Goal: Complete application form: Complete application form

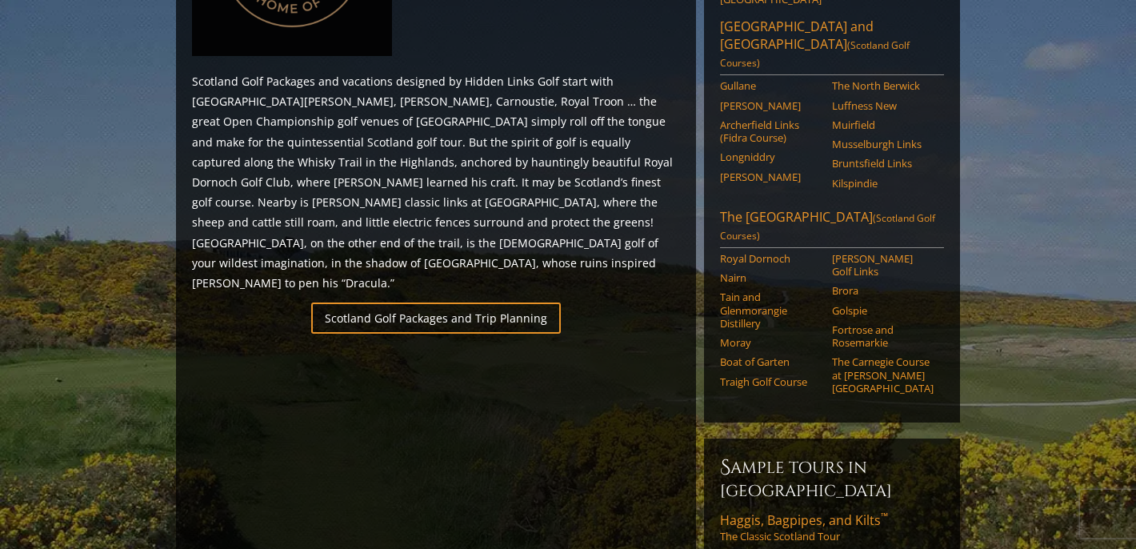
scroll to position [905, 0]
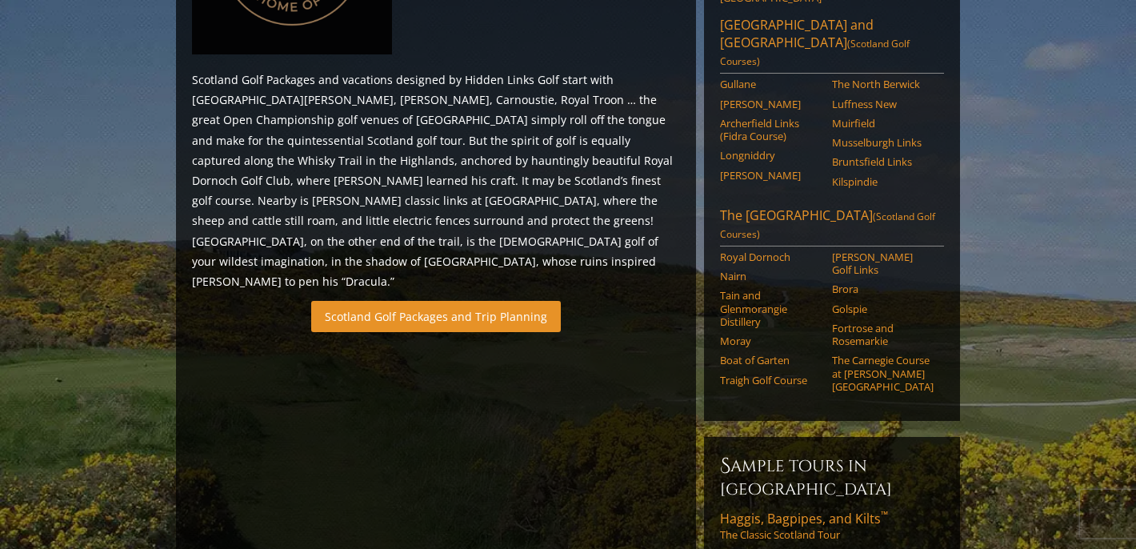
click at [473, 301] on link "Scotland Golf Packages and Trip Planning" at bounding box center [436, 316] width 250 height 31
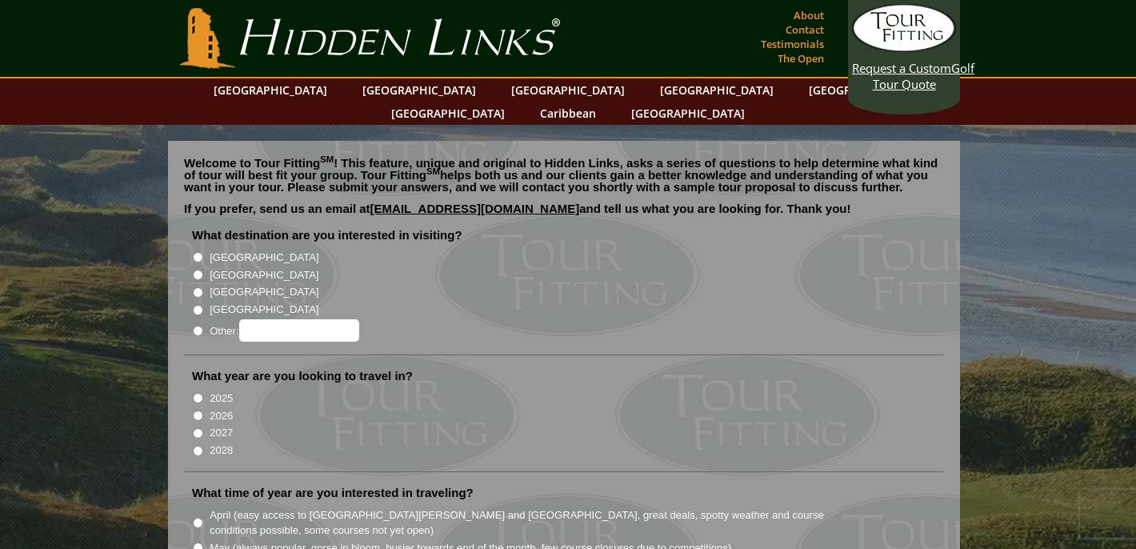
click at [196, 270] on input "[GEOGRAPHIC_DATA]" at bounding box center [198, 275] width 10 height 10
radio input "true"
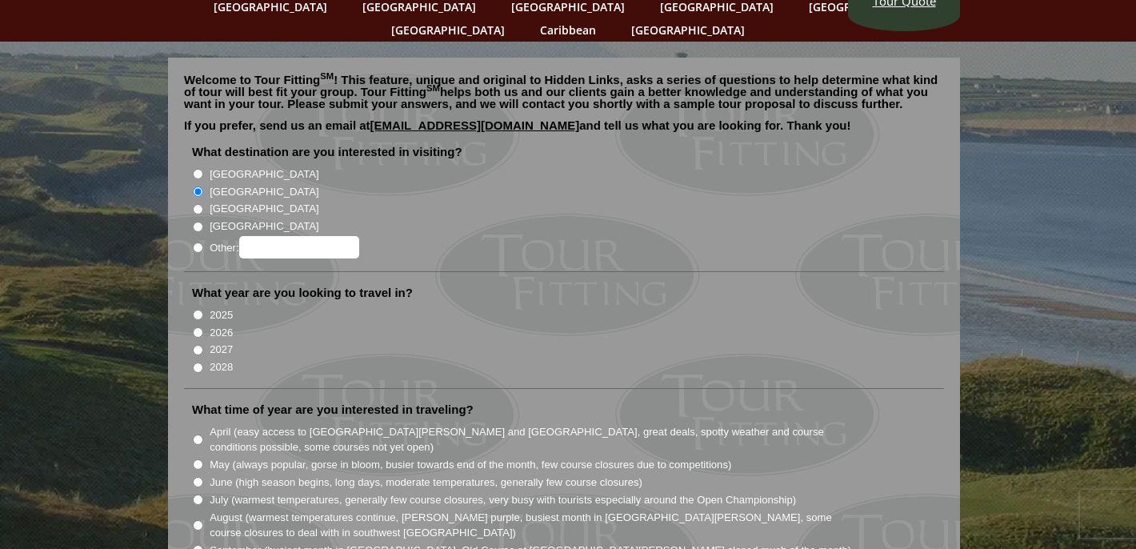
scroll to position [85, 0]
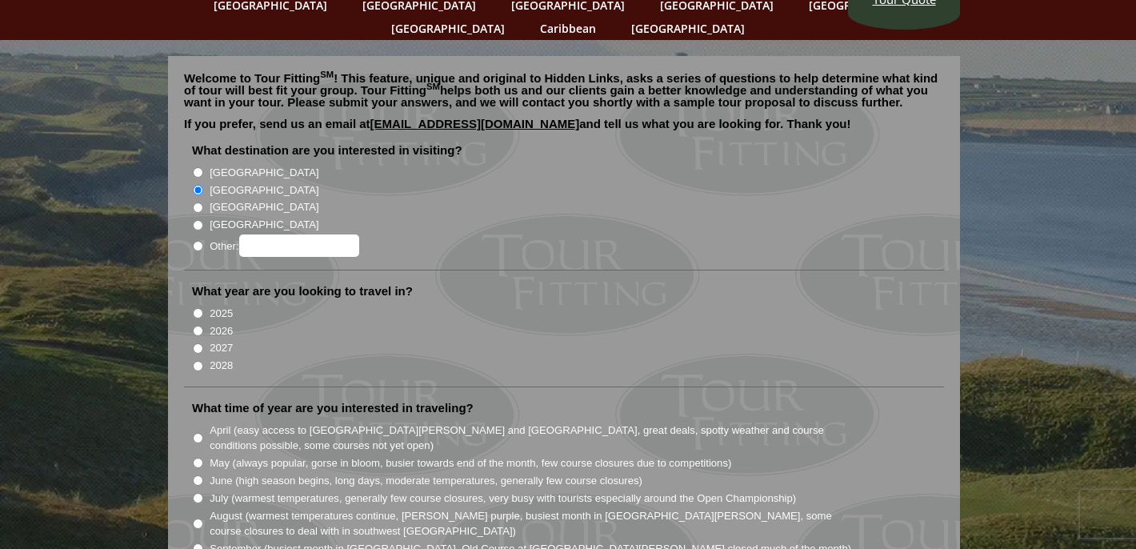
click at [196, 343] on input "2027" at bounding box center [198, 348] width 10 height 10
radio input "true"
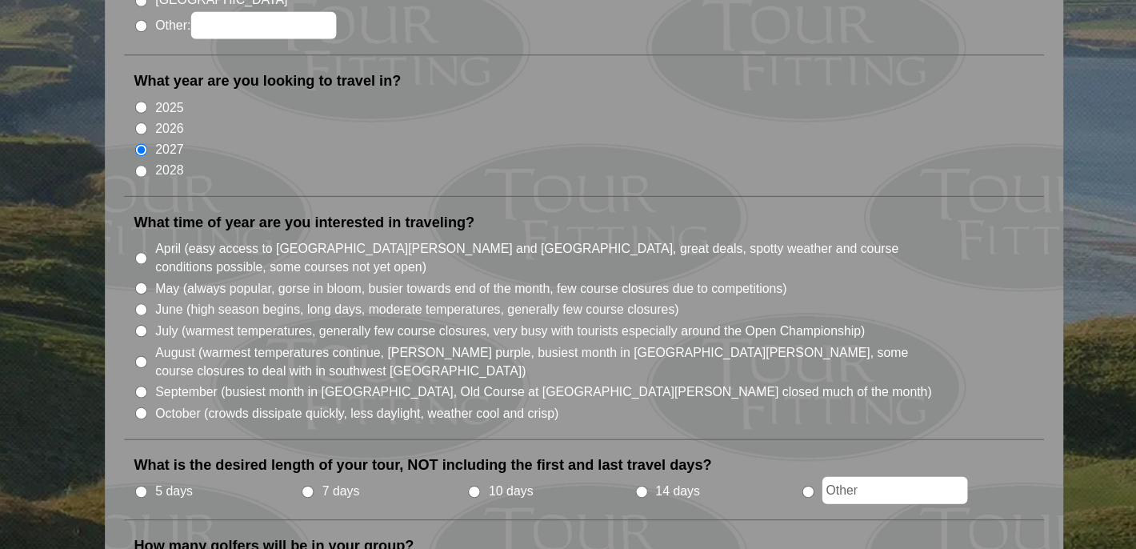
scroll to position [218, 0]
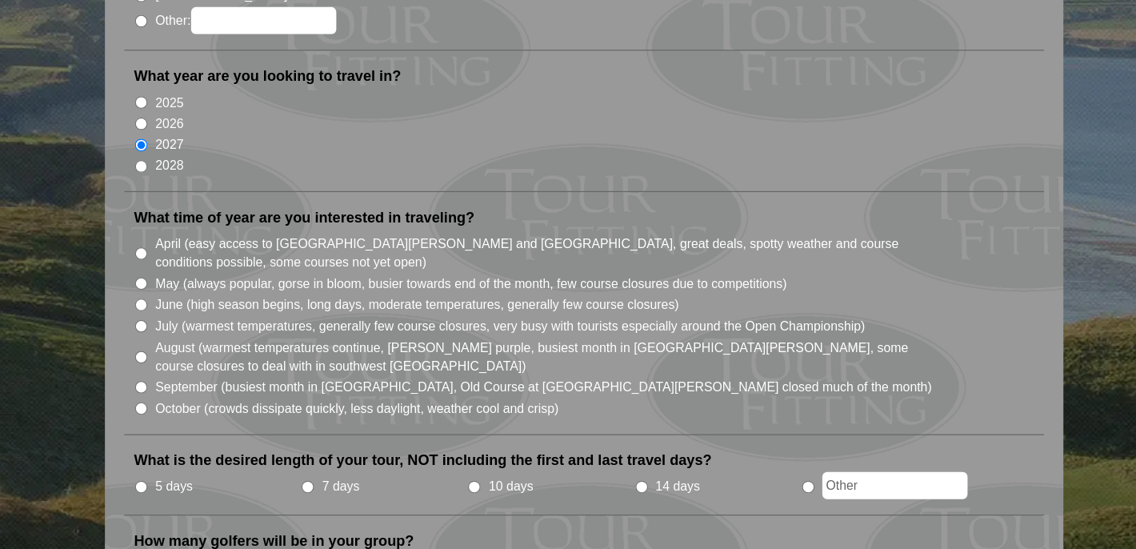
click at [198, 342] on input "June (high season begins, long days, moderate temperatures, generally few cours…" at bounding box center [198, 347] width 10 height 10
radio input "true"
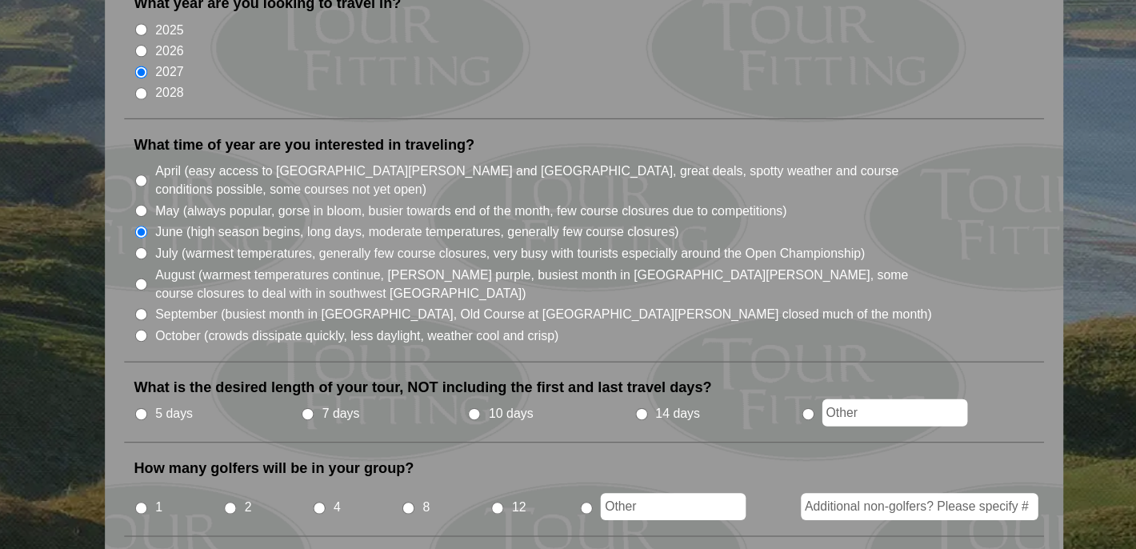
scroll to position [281, 0]
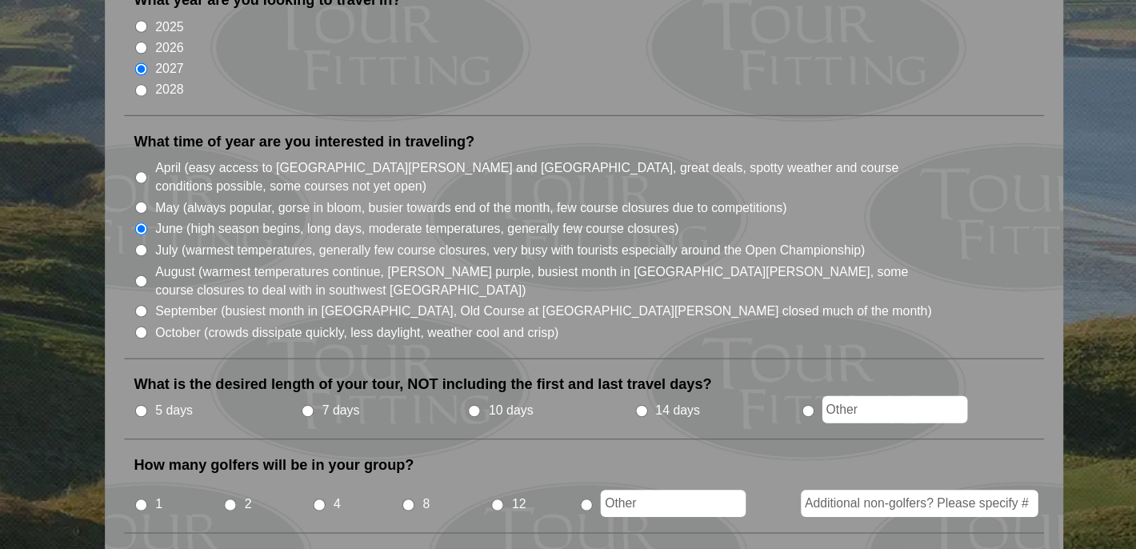
click at [198, 430] on input "5 days" at bounding box center [198, 435] width 10 height 10
radio input "true"
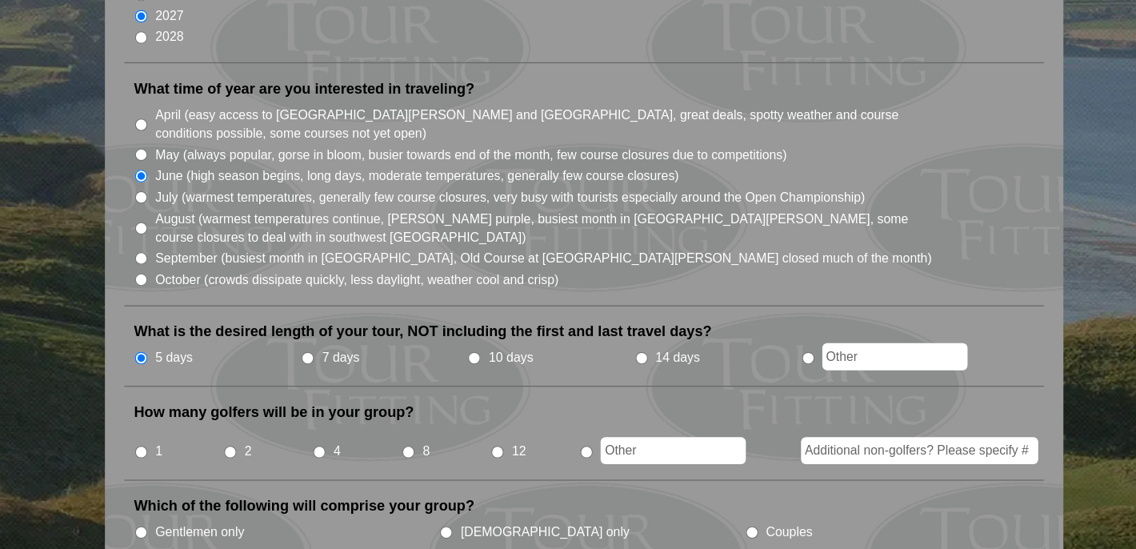
scroll to position [329, 0]
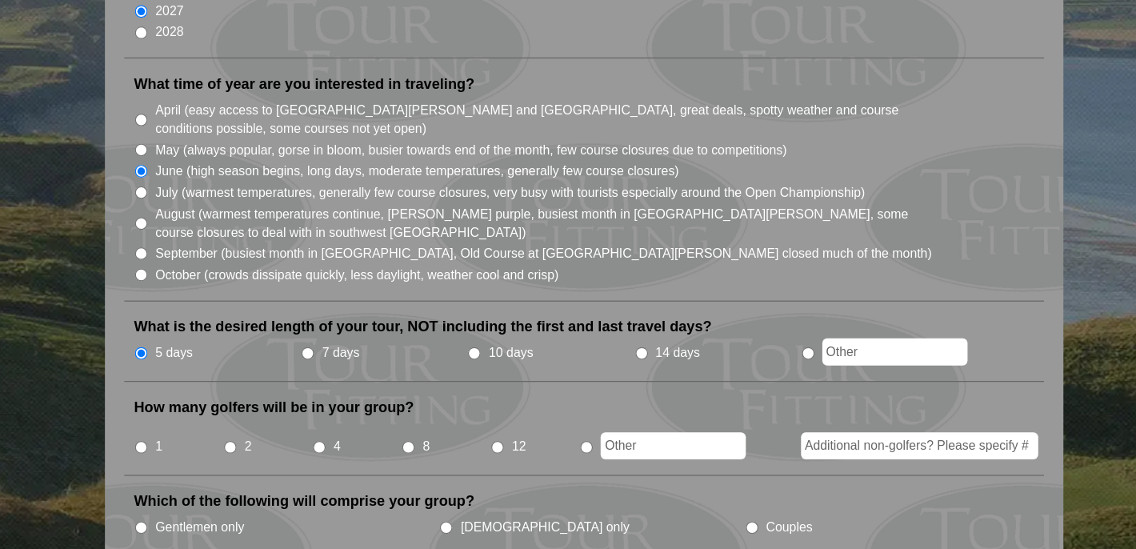
click at [272, 459] on input "2" at bounding box center [271, 464] width 10 height 10
radio input "true"
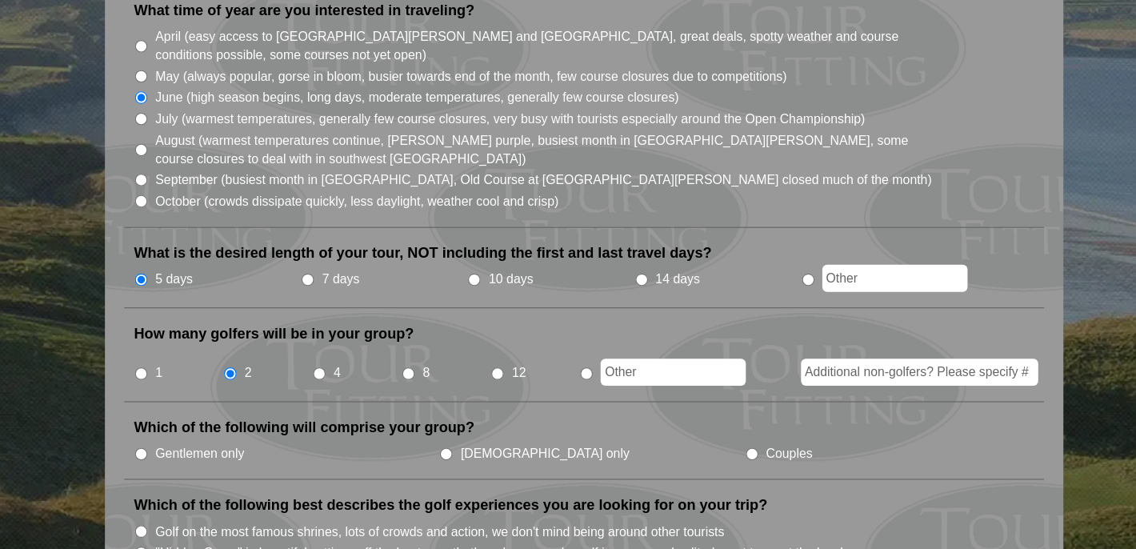
scroll to position [423, 0]
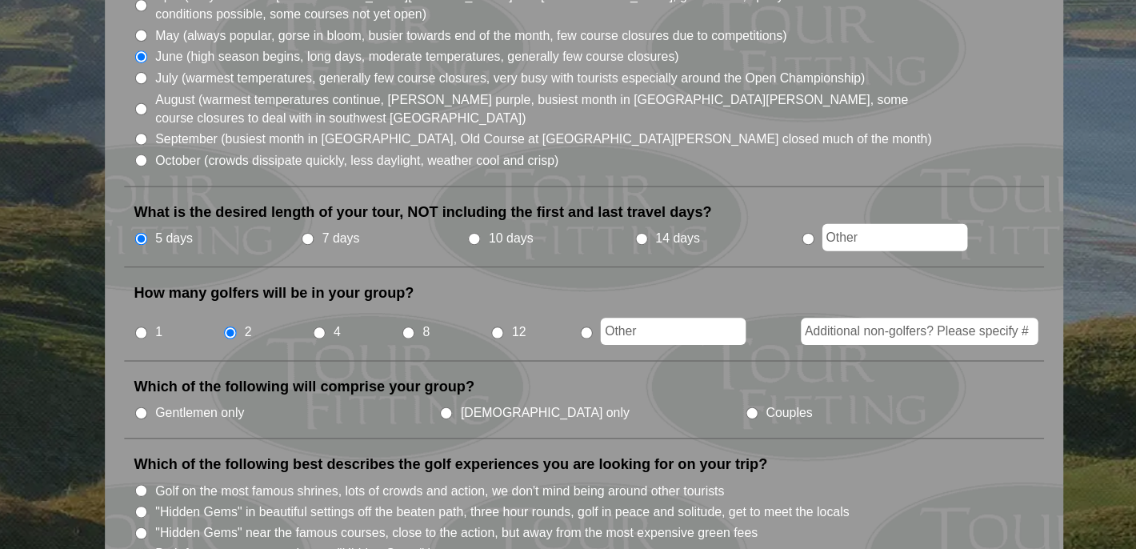
click at [199, 431] on input "Gentlemen only" at bounding box center [198, 436] width 10 height 10
radio input "true"
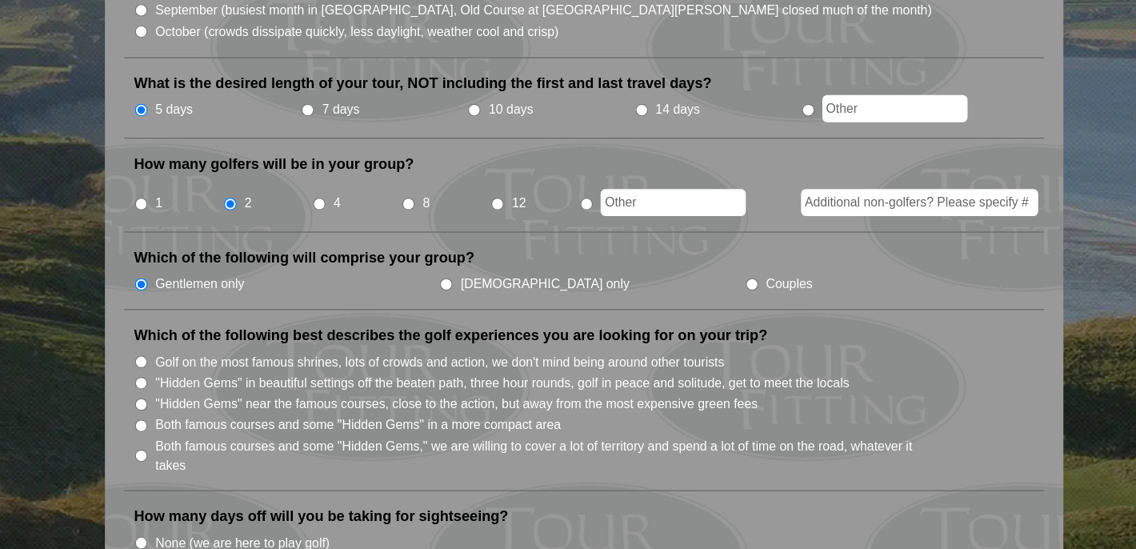
scroll to position [530, 0]
click at [200, 441] on input "Both famous courses and some "Hidden Gems" in a more compact area" at bounding box center [198, 446] width 10 height 10
radio input "true"
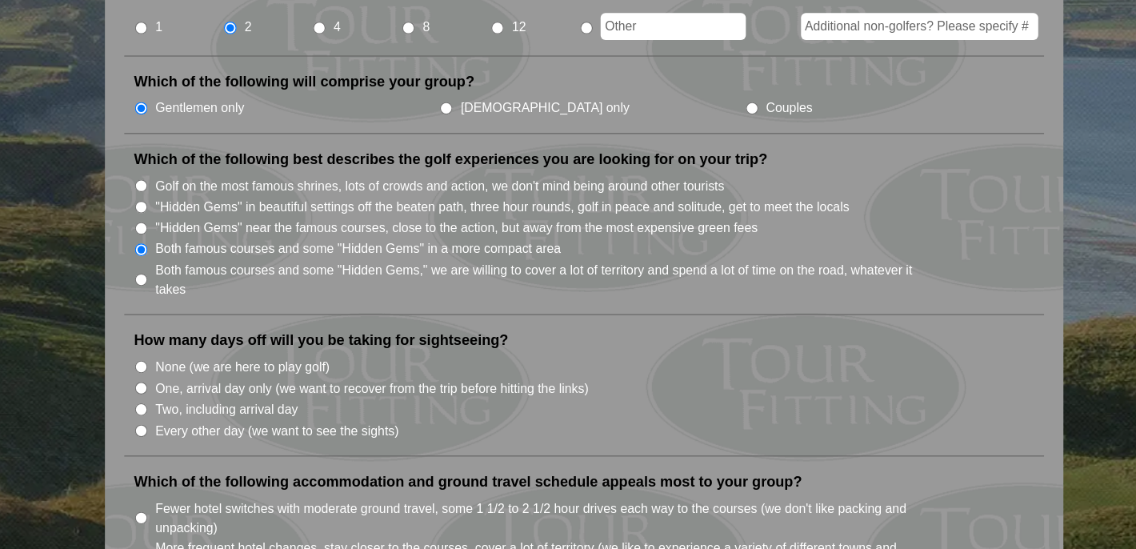
scroll to position [675, 0]
click at [200, 410] on input "One, arrival day only (we want to recover from the trip before hitting the link…" at bounding box center [198, 415] width 10 height 10
radio input "true"
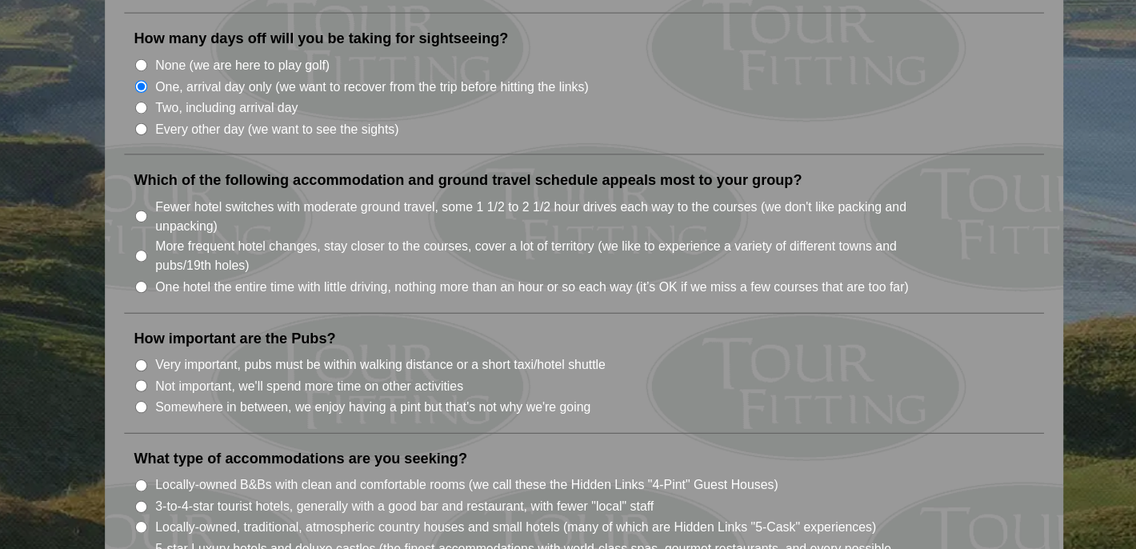
scroll to position [925, 0]
click at [201, 267] on input "Fewer hotel switches with moderate ground travel, some 1 1/2 to 2 1/2 hour driv…" at bounding box center [198, 272] width 10 height 10
radio input "true"
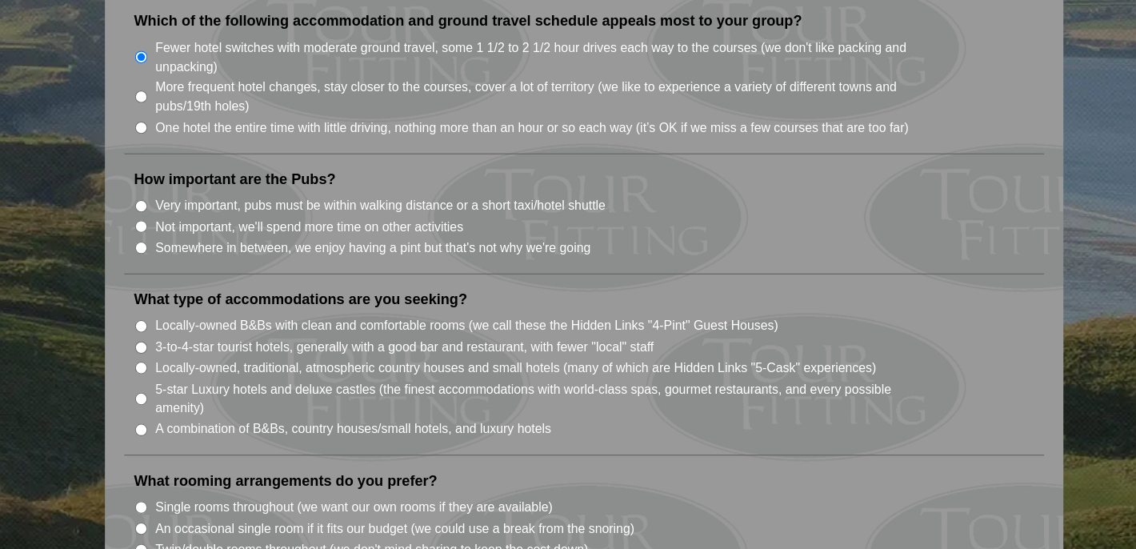
scroll to position [1069, 0]
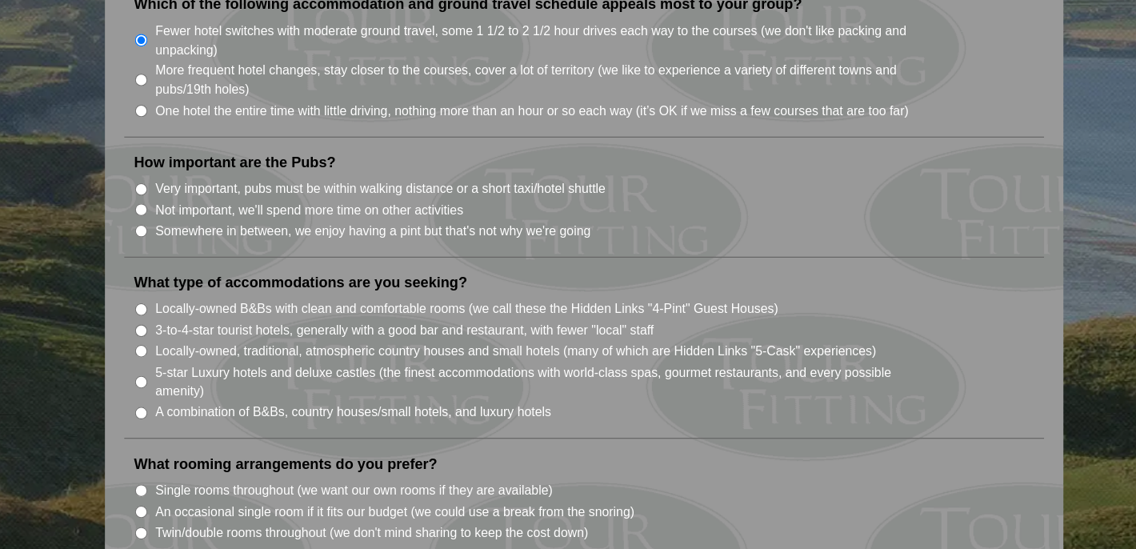
click at [198, 263] on input "Not important, we'll spend more time on other activities" at bounding box center [198, 268] width 10 height 10
radio input "true"
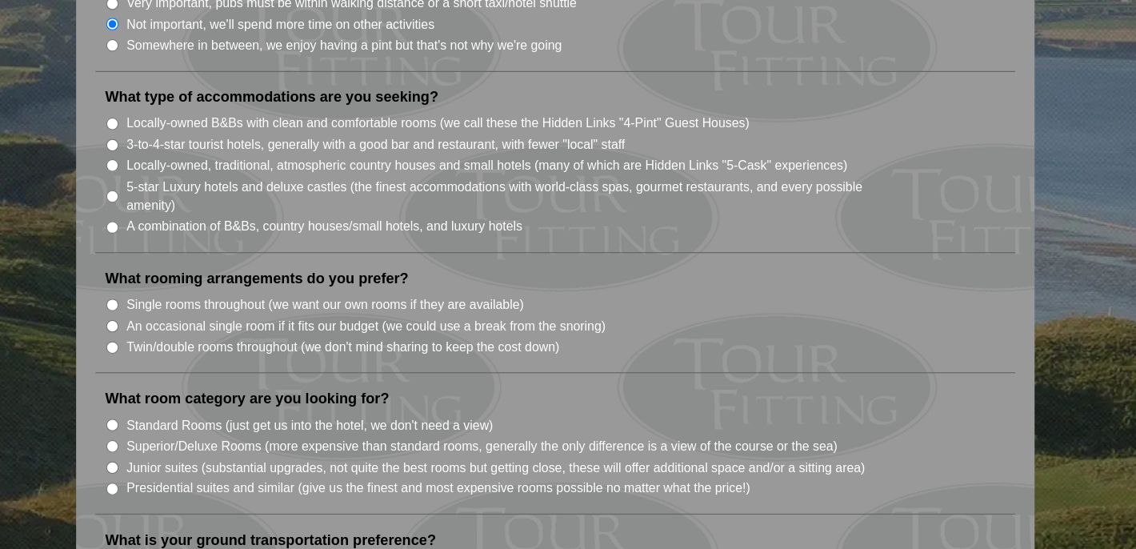
scroll to position [1233, 0]
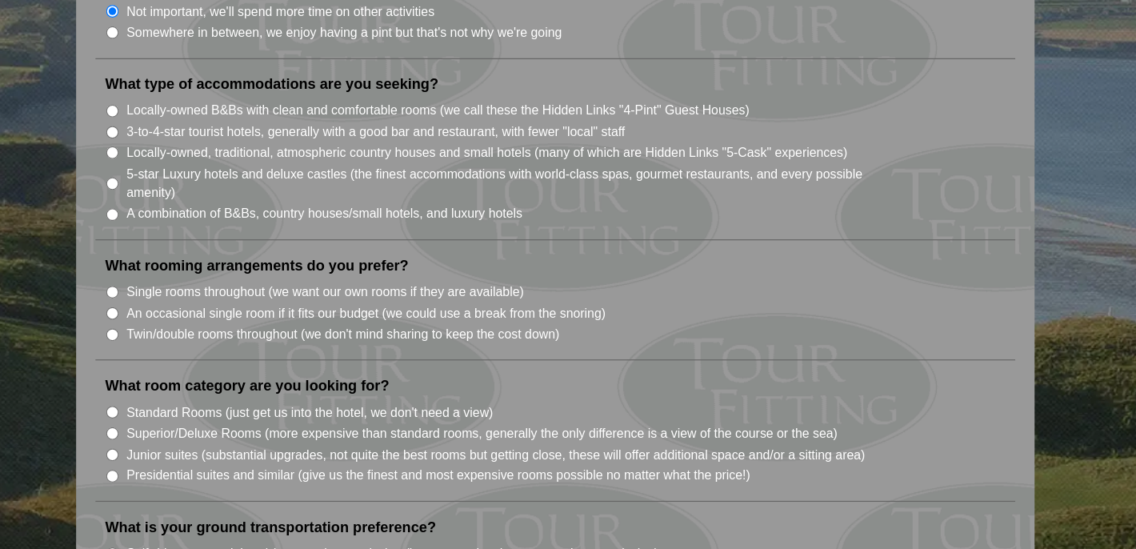
click at [197, 366] on input "Twin/double rooms throughout (we don't mind sharing to keep the cost down)" at bounding box center [198, 371] width 10 height 10
radio input "true"
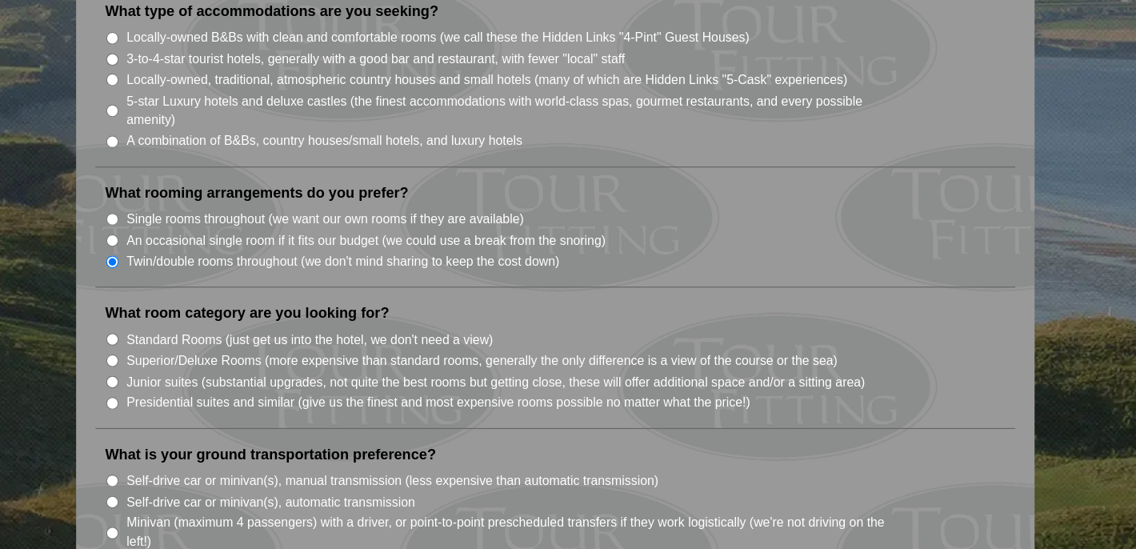
scroll to position [1296, 0]
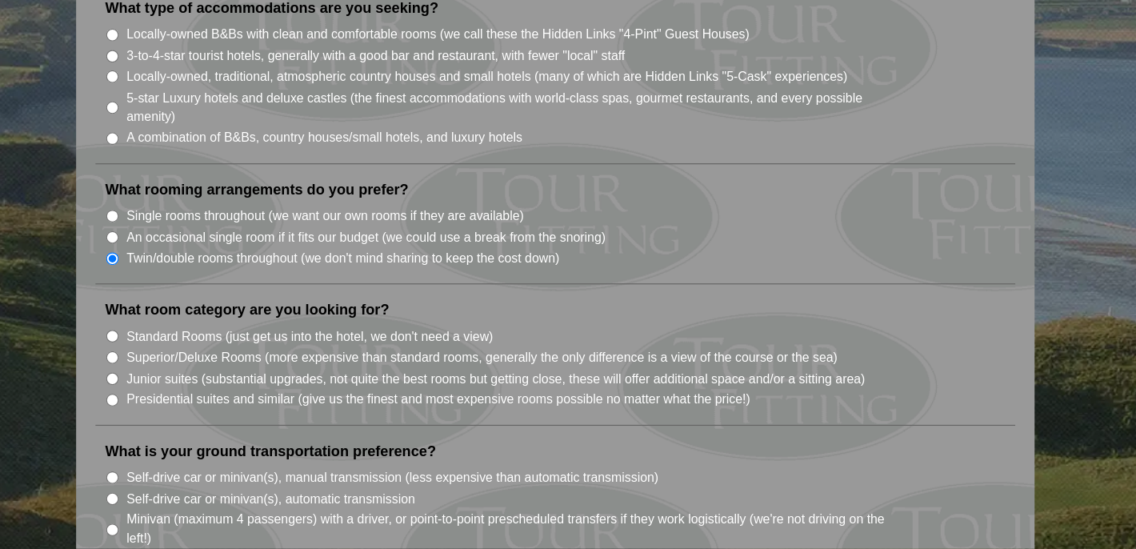
click at [198, 368] on input "Standard Rooms (just get us into the hotel, we don't need a view)" at bounding box center [198, 373] width 10 height 10
radio input "true"
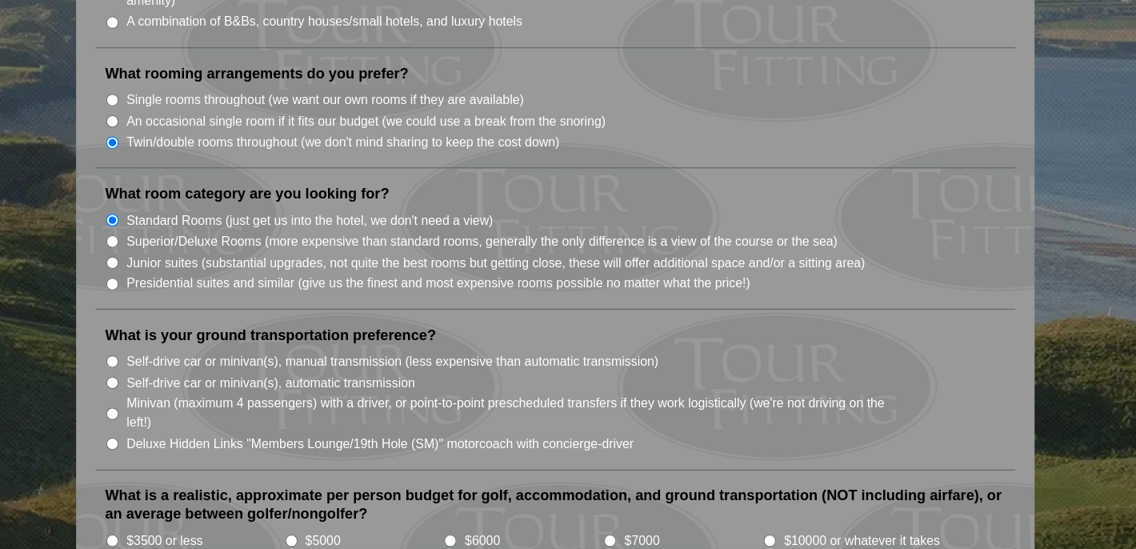
scroll to position [1399, 0]
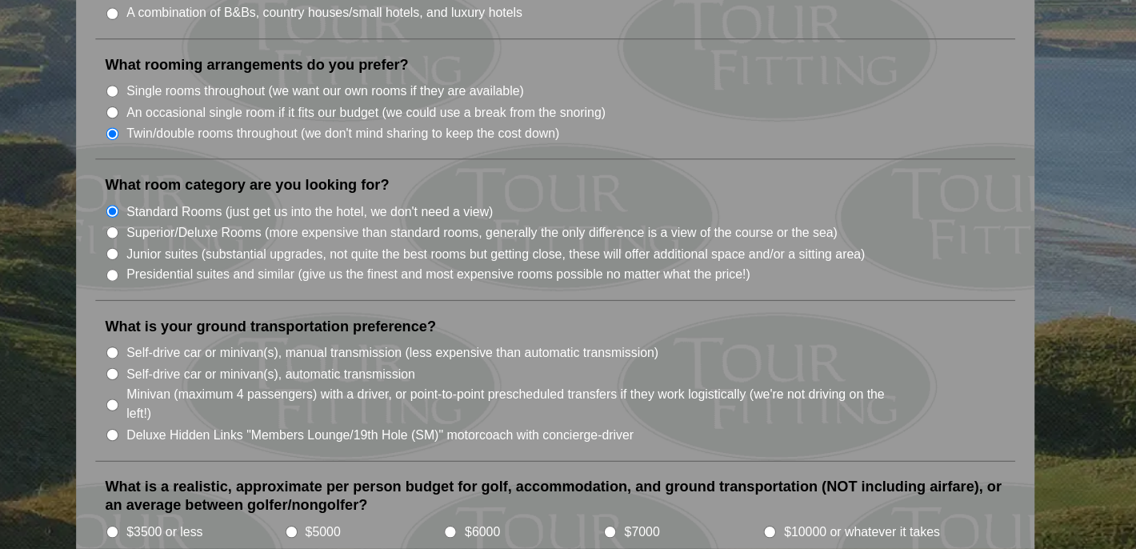
click at [200, 425] on input "Minivan (maximum 4 passengers) with a driver, or point-to-point prescheduled tr…" at bounding box center [198, 430] width 10 height 10
radio input "true"
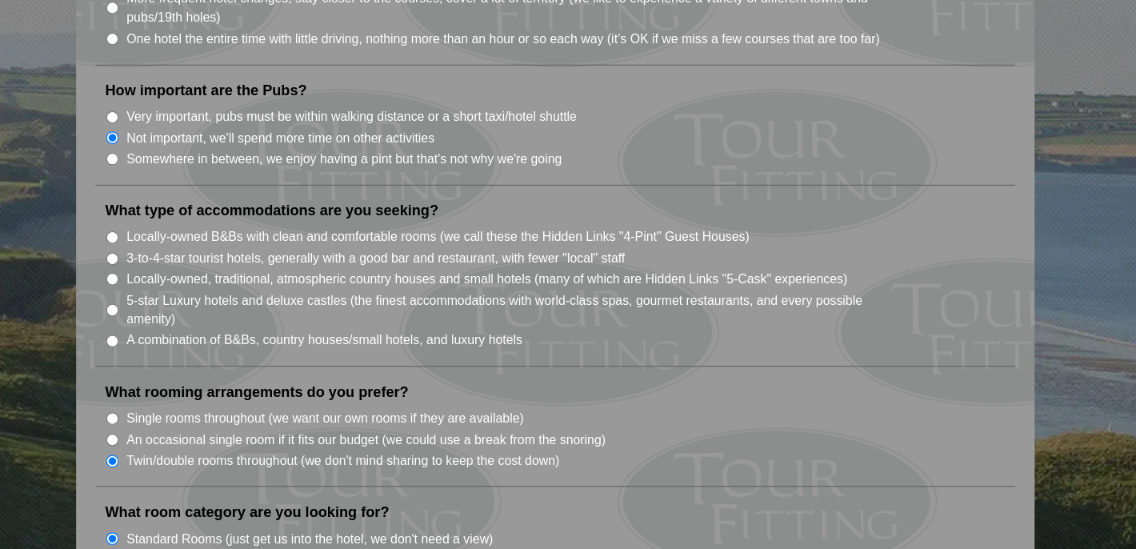
scroll to position [1178, 0]
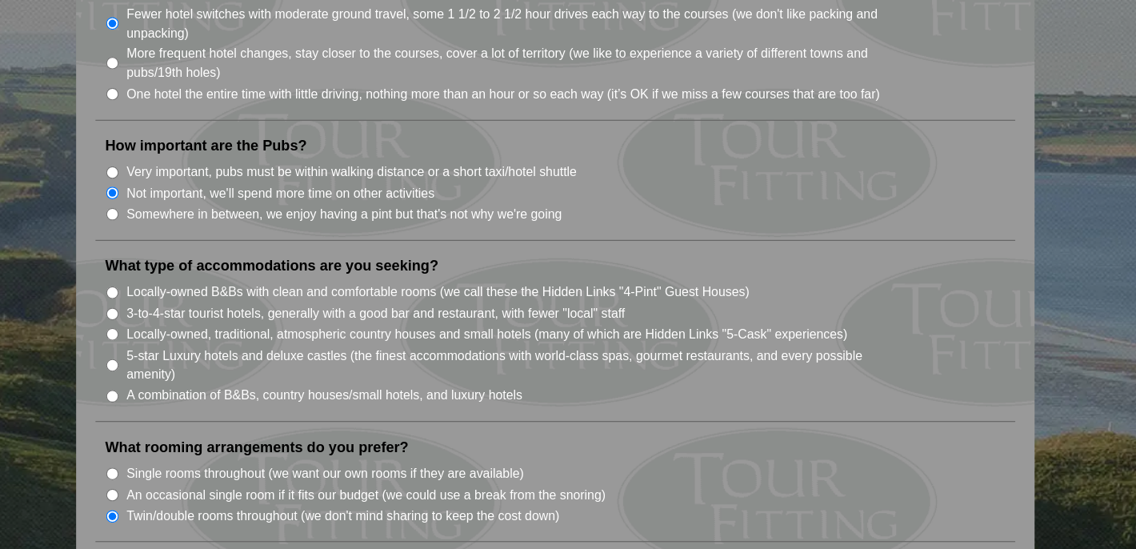
click at [202, 232] on li "Locally-owned B&Bs with clean and comfortable rooms (we call these the Hidden L…" at bounding box center [570, 241] width 757 height 18
click at [202, 237] on input "Locally-owned B&Bs with clean and comfortable rooms (we call these the Hidden L…" at bounding box center [198, 242] width 10 height 10
radio input "true"
click at [197, 254] on input "3-to-4-star tourist hotels, generally with a good bar and restaurant, with fewe…" at bounding box center [198, 259] width 10 height 10
radio input "true"
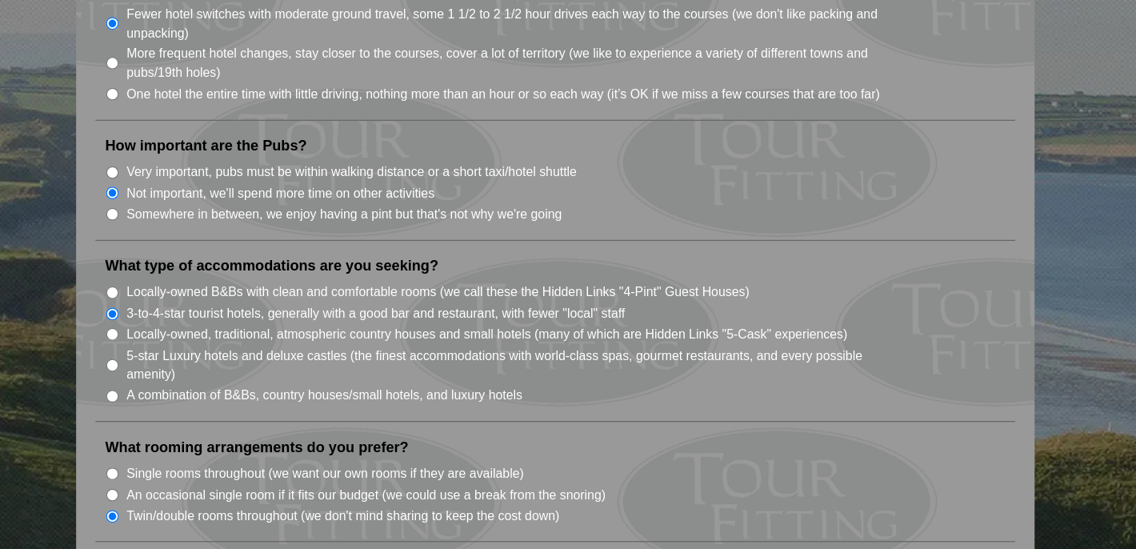
click at [198, 237] on input "Locally-owned B&Bs with clean and comfortable rooms (we call these the Hidden L…" at bounding box center [198, 242] width 10 height 10
radio input "true"
click at [200, 322] on input "A combination of B&Bs, country houses/small hotels, and luxury hotels" at bounding box center [198, 327] width 10 height 10
radio input "true"
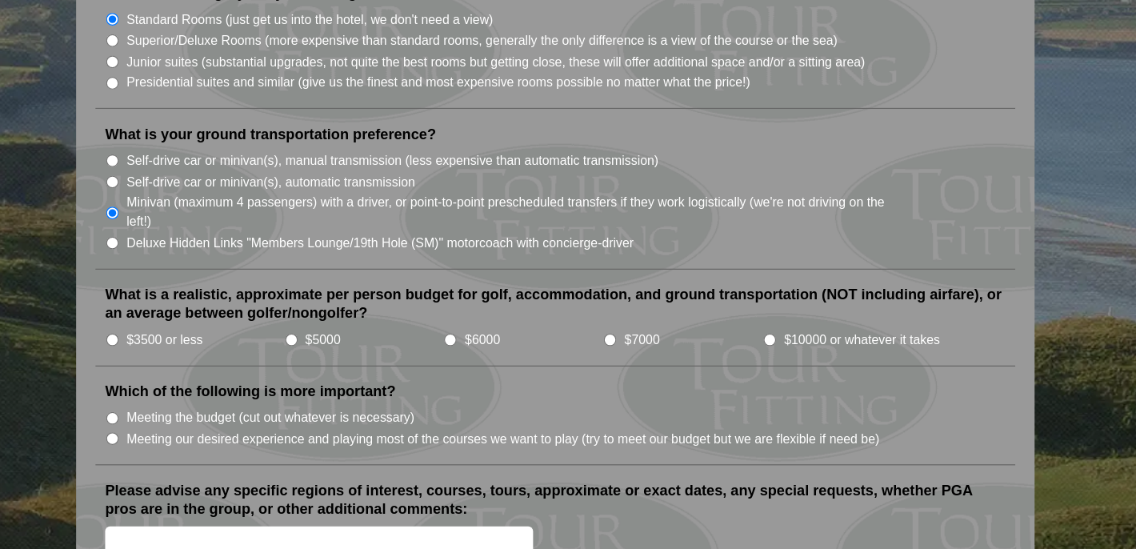
scroll to position [1558, 0]
click at [346, 370] on input "$5000" at bounding box center [346, 375] width 10 height 10
radio input "true"
click at [484, 366] on li "$6000" at bounding box center [537, 375] width 132 height 18
click at [481, 370] on input "$6000" at bounding box center [477, 375] width 10 height 10
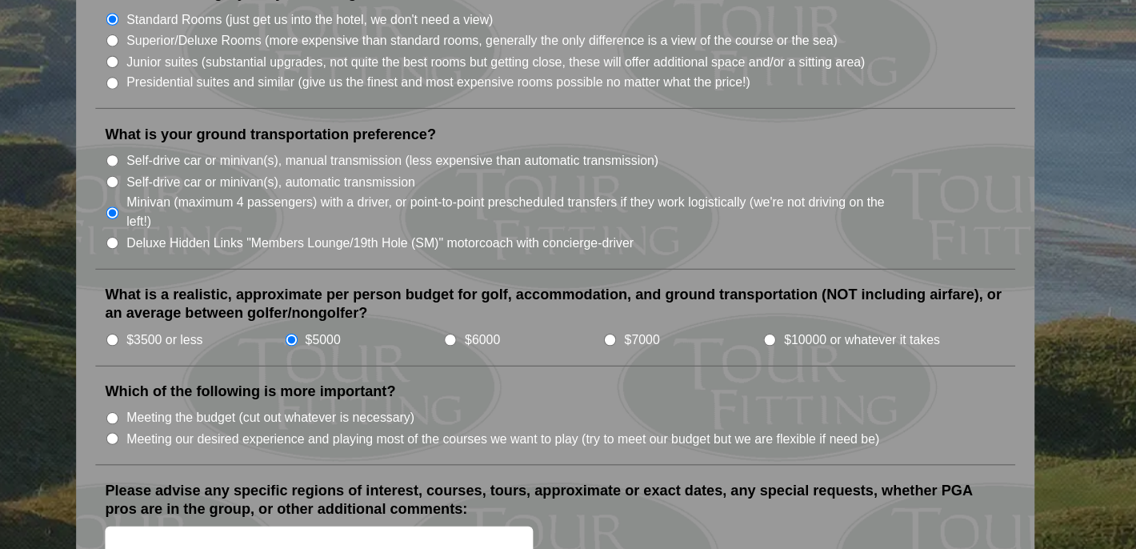
radio input "true"
click at [346, 370] on input "$5000" at bounding box center [346, 375] width 10 height 10
radio input "true"
click at [479, 370] on input "$6000" at bounding box center [477, 375] width 10 height 10
radio input "true"
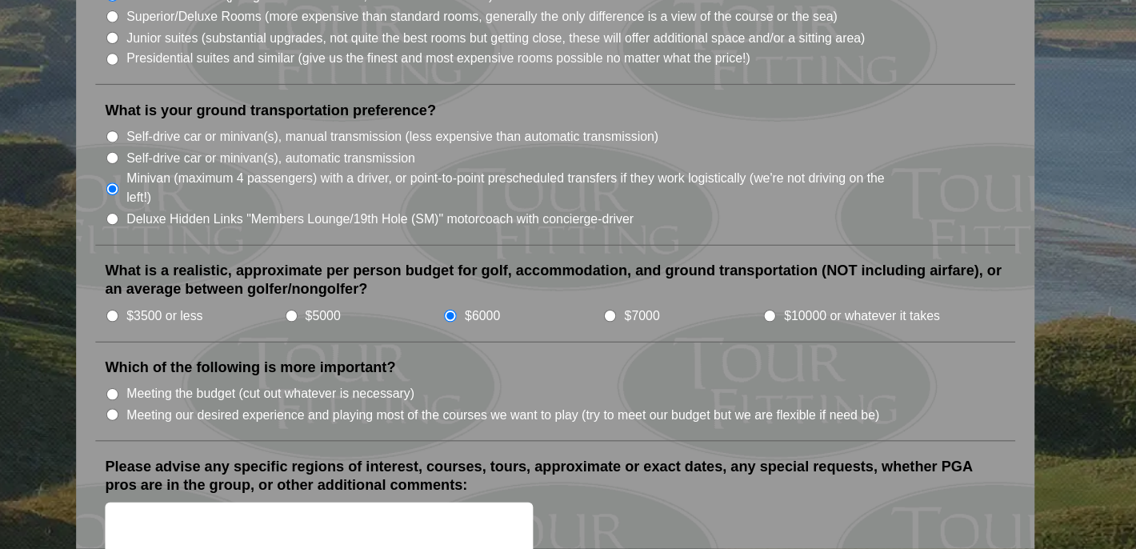
scroll to position [1581, 0]
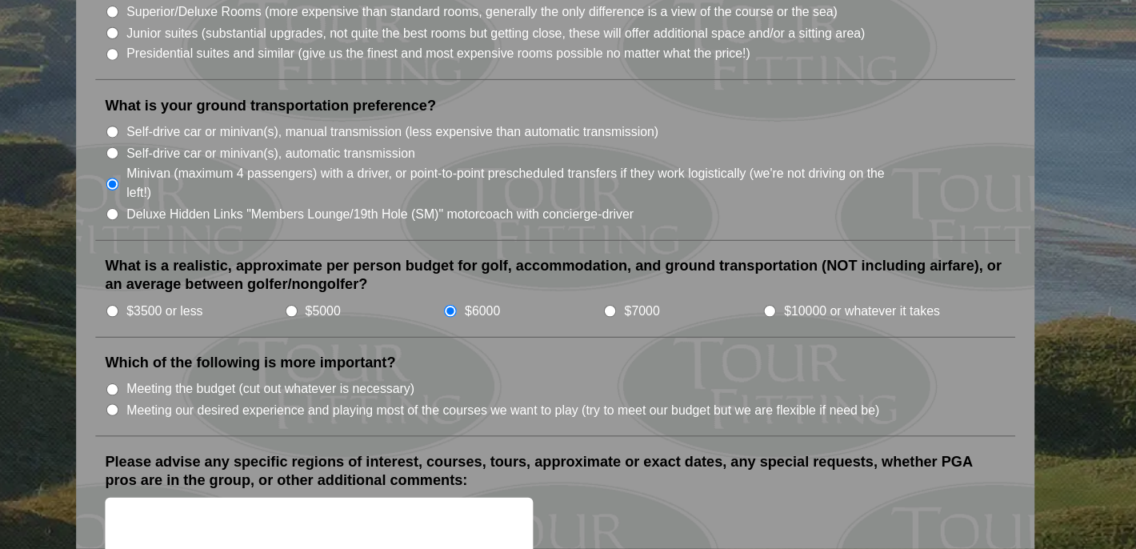
click at [347, 347] on input "$5000" at bounding box center [346, 352] width 10 height 10
radio input "true"
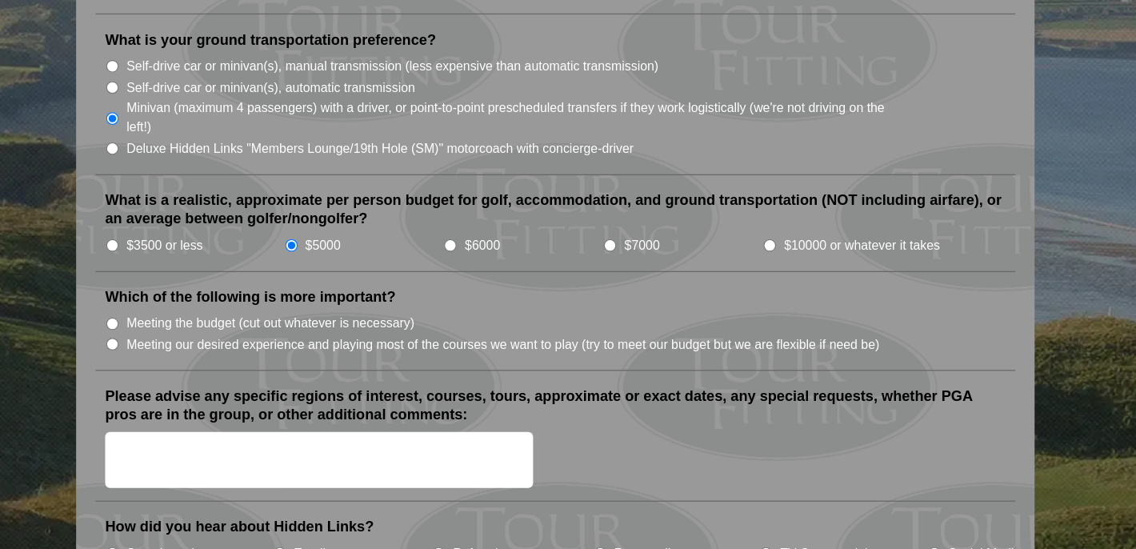
scroll to position [1637, 0]
click at [474, 292] on input "$6000" at bounding box center [477, 297] width 10 height 10
radio input "true"
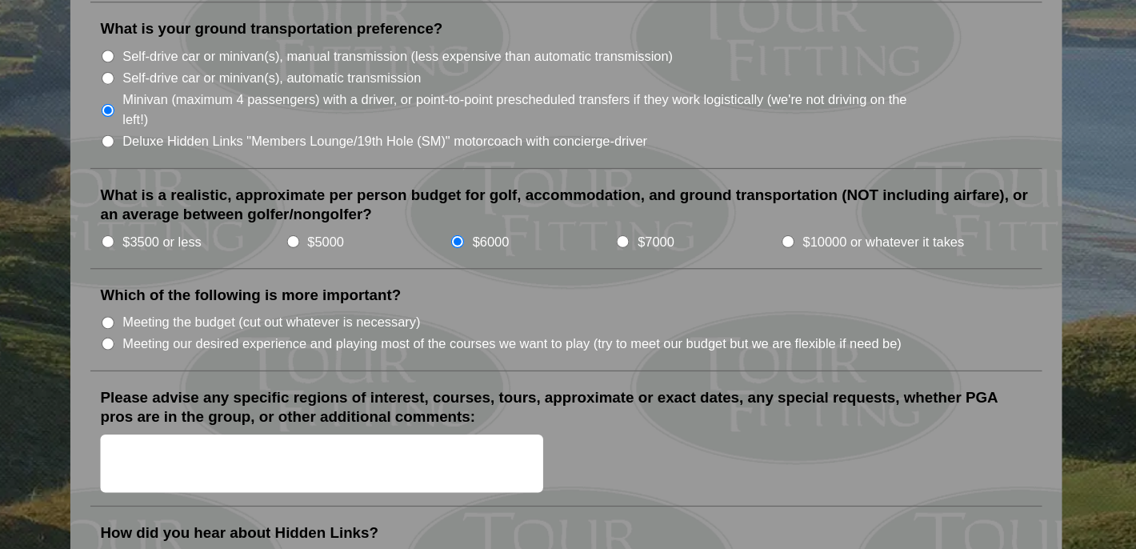
click at [344, 293] on input "$5000" at bounding box center [346, 298] width 10 height 10
radio input "true"
click at [199, 374] on input "Meeting our desired experience and playing most of the courses we want to play …" at bounding box center [198, 379] width 10 height 10
radio input "true"
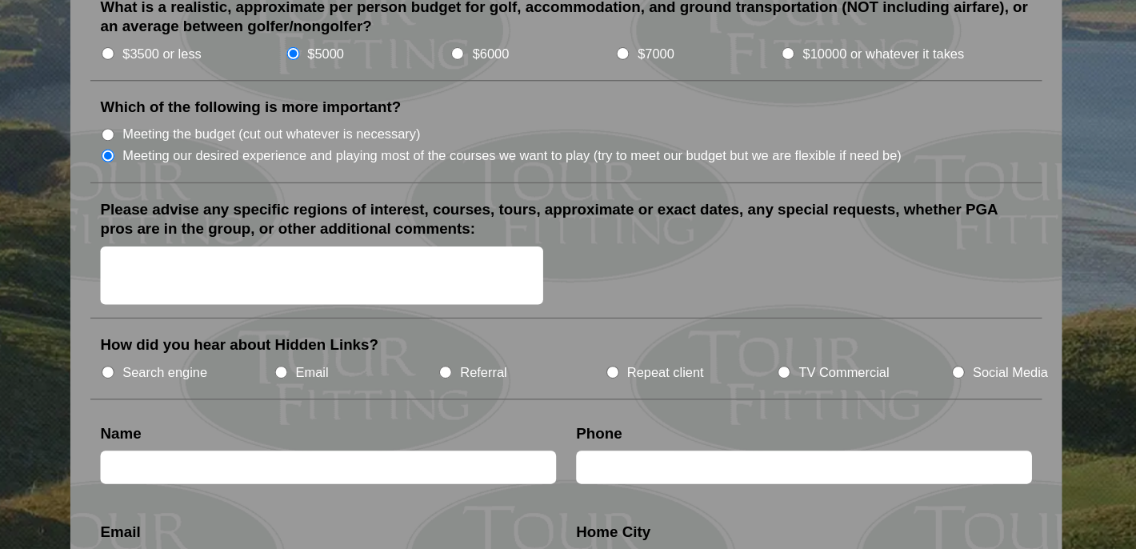
scroll to position [1785, 0]
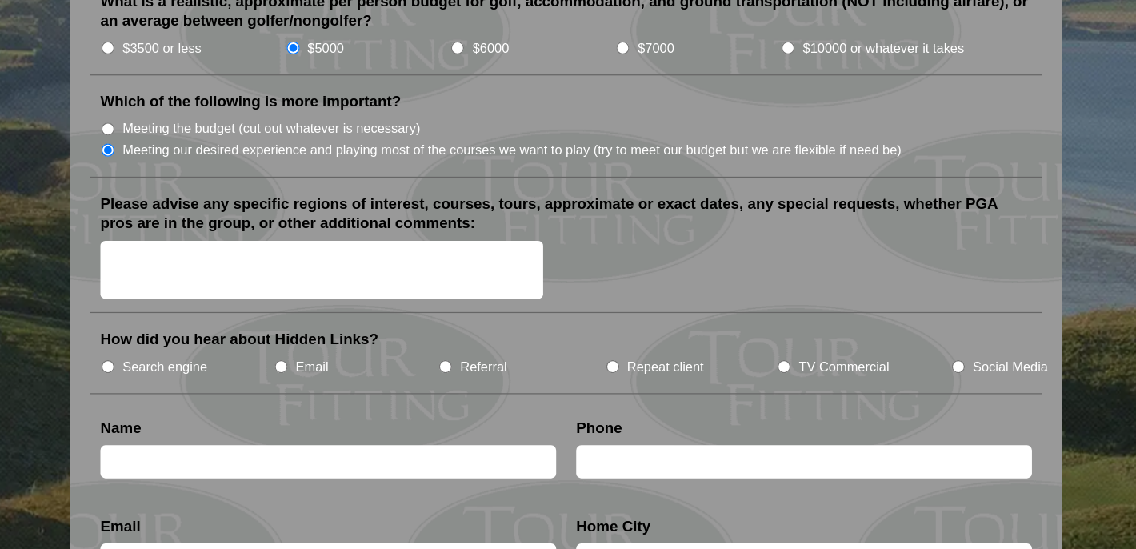
click at [739, 398] on input "TV Commercial" at bounding box center [738, 403] width 10 height 10
radio input "true"
click at [486, 302] on textarea "Please advise any specific regions of interest, courses, tours, approximate or …" at bounding box center [369, 325] width 354 height 47
click at [389, 308] on textarea "Would like to play the St. [PERSON_NAME]/carnoustie" at bounding box center [369, 325] width 354 height 47
click at [390, 302] on textarea "Would like to play the St. [PERSON_NAME]/carnoustie" at bounding box center [369, 325] width 354 height 47
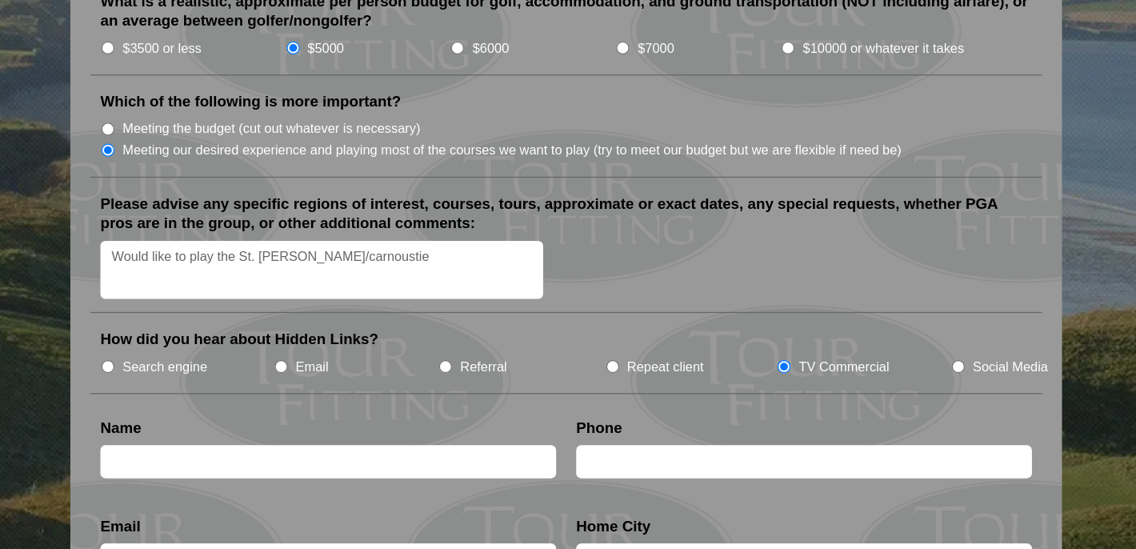
click at [390, 302] on textarea "Would like to play the St. [PERSON_NAME]/carnoustie" at bounding box center [369, 325] width 354 height 47
click at [392, 302] on textarea "Would like to play the St. [PERSON_NAME]/carnoustie" at bounding box center [369, 325] width 354 height 47
click at [366, 302] on textarea "Would like to play the St. [PERSON_NAME]/carnoustie" at bounding box center [369, 325] width 354 height 47
click at [432, 302] on textarea "Would like to play the St. [PERSON_NAME]/Carnoustie" at bounding box center [369, 325] width 354 height 47
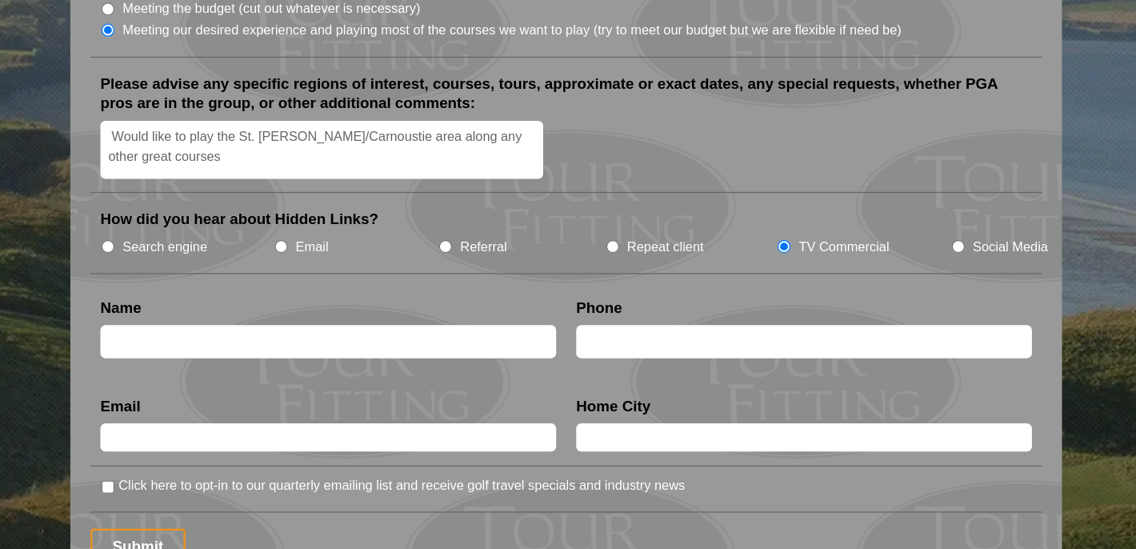
type textarea "Would like to play the St. [PERSON_NAME]/Carnoustie area along any other great …"
click at [498, 370] on input "text" at bounding box center [374, 383] width 364 height 26
type input "[PERSON_NAME]"
type input "2569903686"
click at [414, 448] on input "text" at bounding box center [374, 459] width 364 height 22
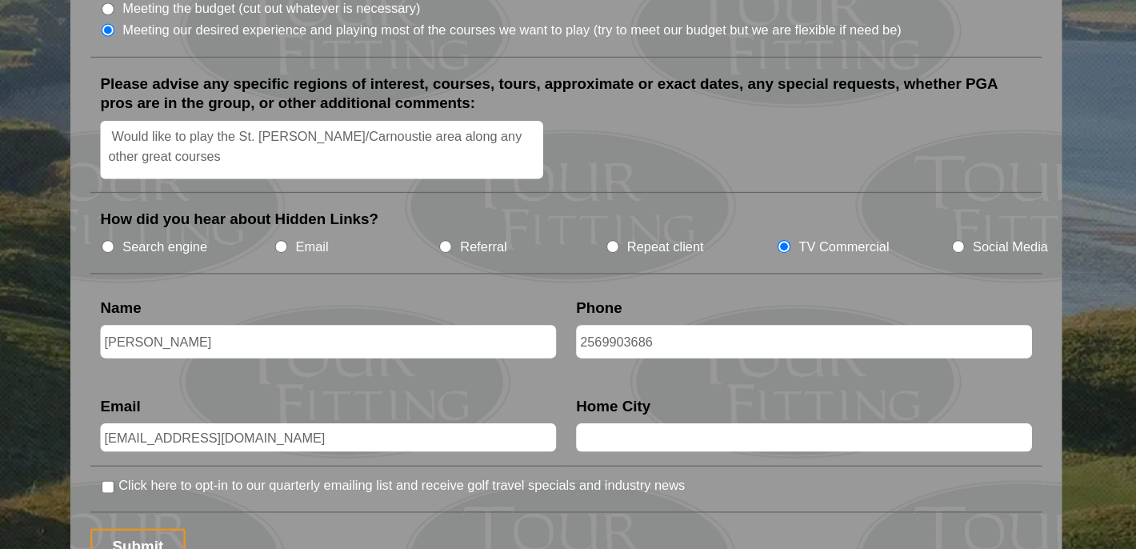
type input "[EMAIL_ADDRESS][DOMAIN_NAME]"
click at [638, 448] on input "text" at bounding box center [754, 459] width 364 height 22
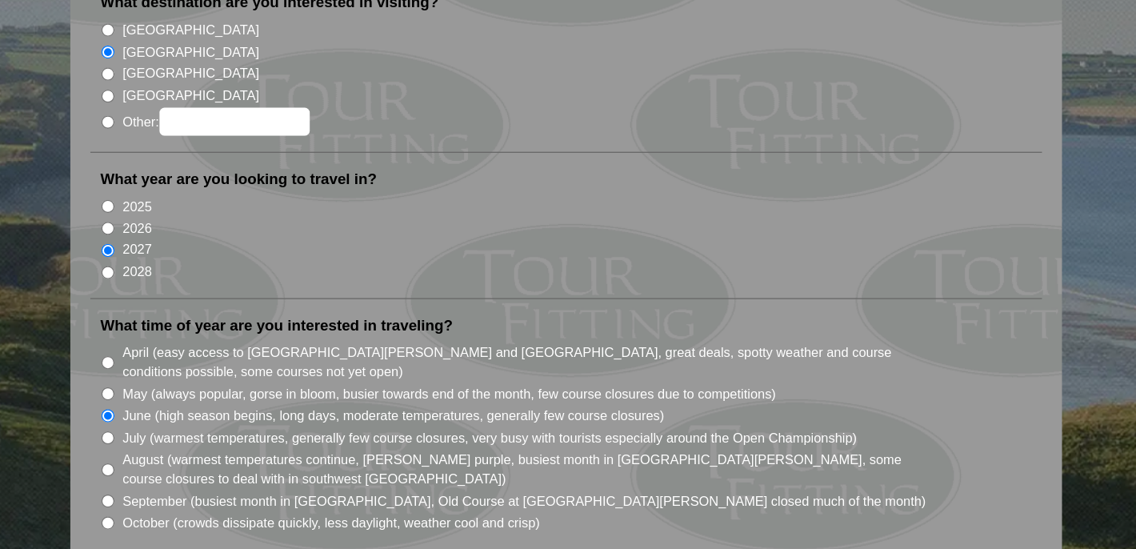
scroll to position [134, 0]
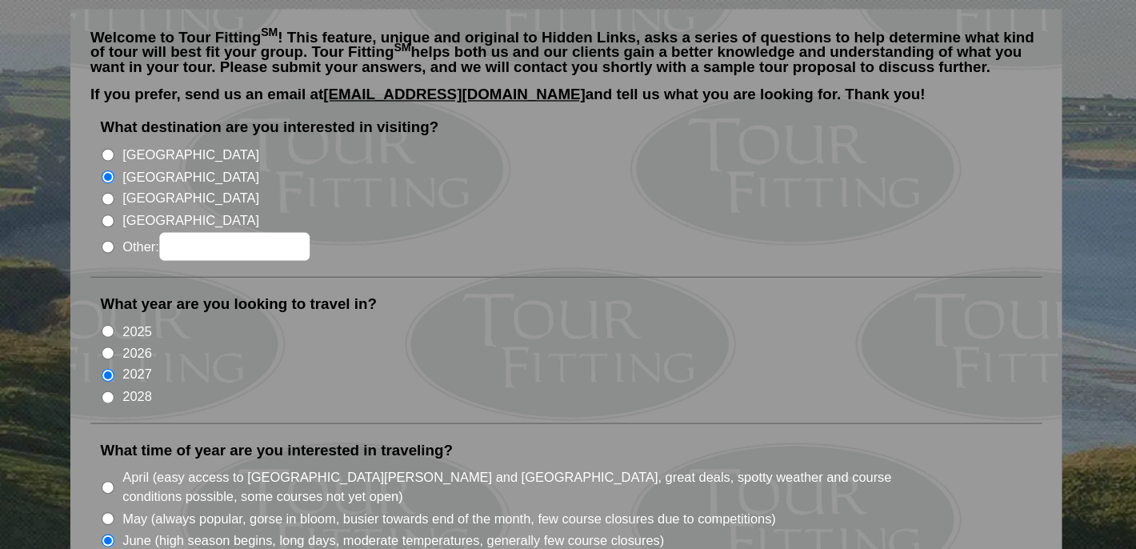
type input "[GEOGRAPHIC_DATA], [GEOGRAPHIC_DATA]"
click at [198, 118] on input "[GEOGRAPHIC_DATA]" at bounding box center [198, 123] width 10 height 10
radio input "true"
click at [198, 136] on input "[GEOGRAPHIC_DATA]" at bounding box center [198, 141] width 10 height 10
radio input "true"
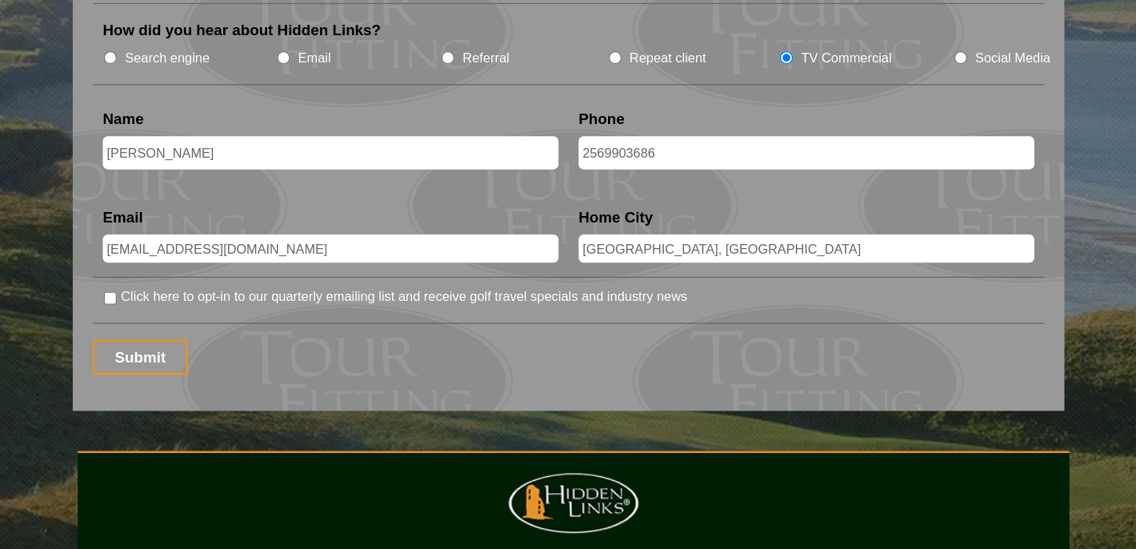
scroll to position [2040, 0]
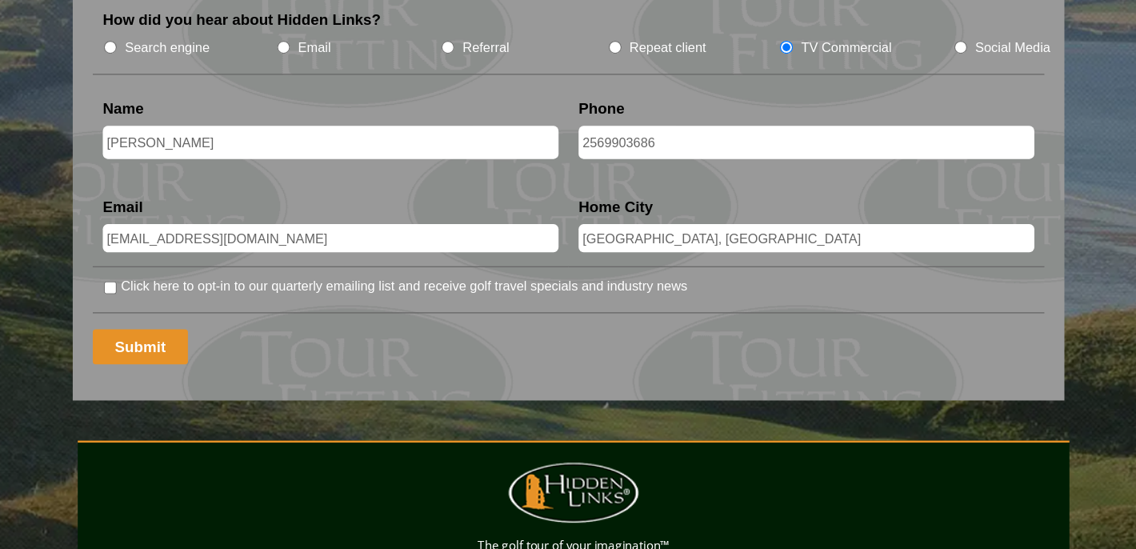
click at [225, 373] on input "Submit" at bounding box center [222, 387] width 76 height 28
